Goal: Transaction & Acquisition: Obtain resource

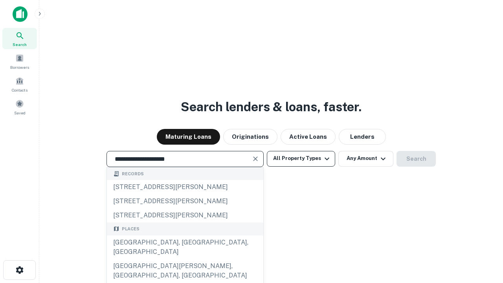
click at [301, 158] on button "All Property Types" at bounding box center [301, 159] width 68 height 16
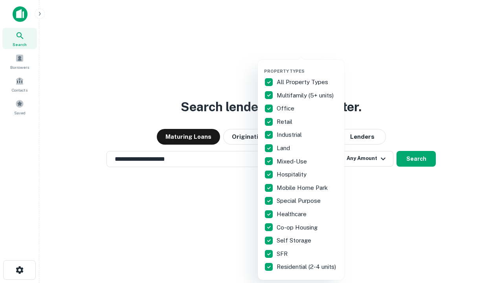
type input "**********"
click at [307, 66] on button "button" at bounding box center [307, 66] width 86 height 0
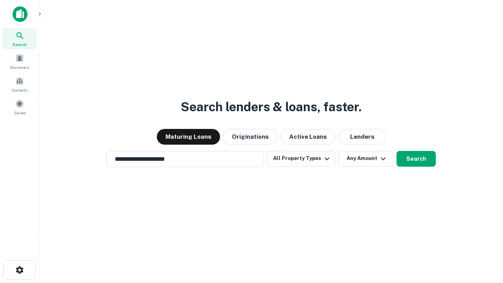
scroll to position [5, 95]
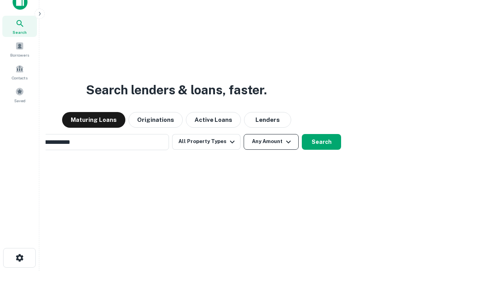
click at [244, 134] on button "Any Amount" at bounding box center [271, 142] width 55 height 16
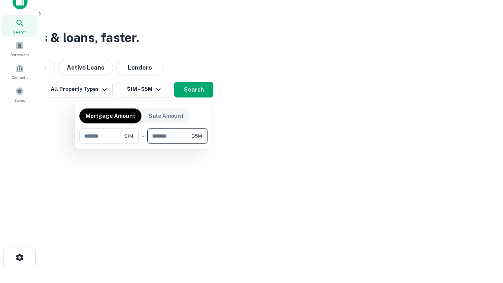
type input "*******"
click at [143, 144] on button "button" at bounding box center [143, 144] width 128 height 0
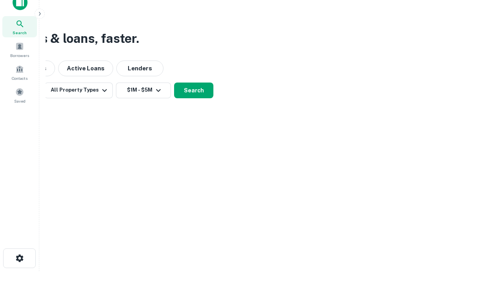
scroll to position [5, 145]
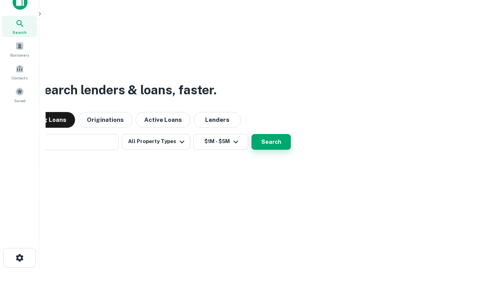
click at [251, 134] on button "Search" at bounding box center [270, 142] width 39 height 16
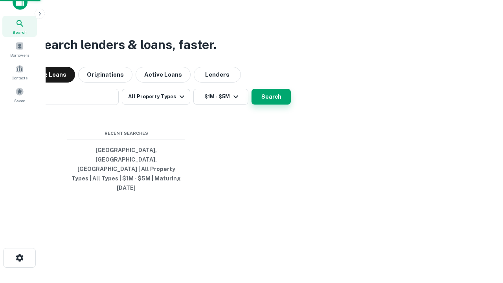
scroll to position [21, 222]
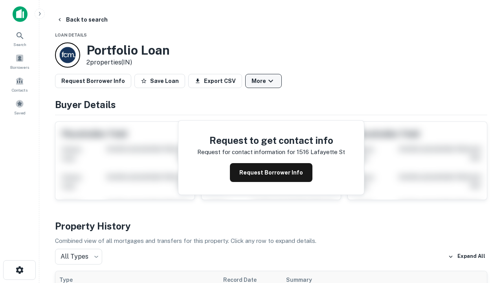
click at [263, 81] on button "More" at bounding box center [263, 81] width 37 height 14
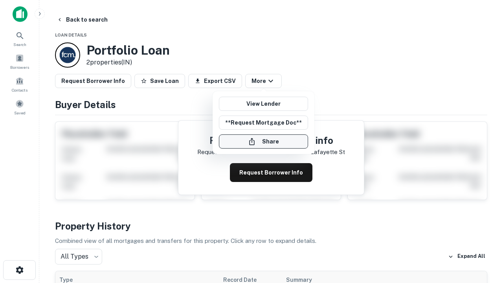
click at [263, 141] on button "Share" at bounding box center [263, 141] width 89 height 14
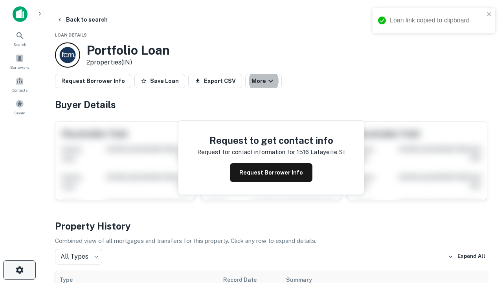
click at [19, 270] on icon "button" at bounding box center [19, 269] width 9 height 9
